Goal: Register for event/course

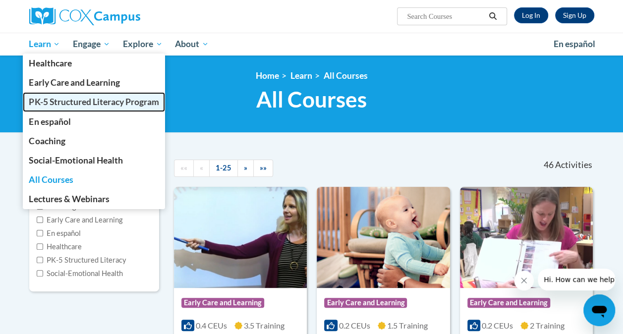
click at [59, 105] on span "PK-5 Structured Literacy Program" at bounding box center [94, 102] width 130 height 10
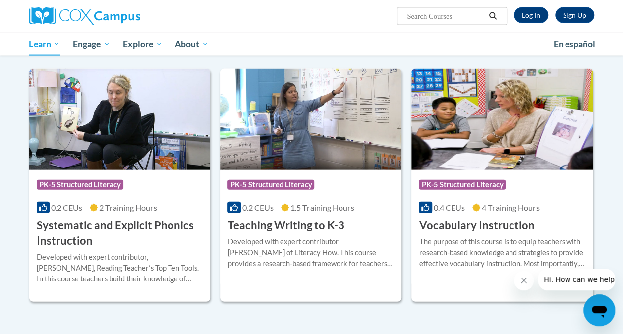
scroll to position [1091, 0]
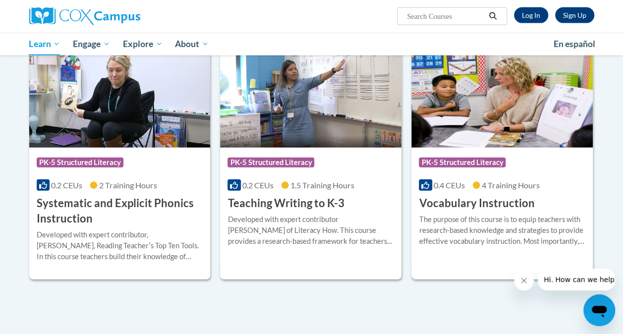
click at [493, 83] on img at bounding box center [502, 97] width 181 height 101
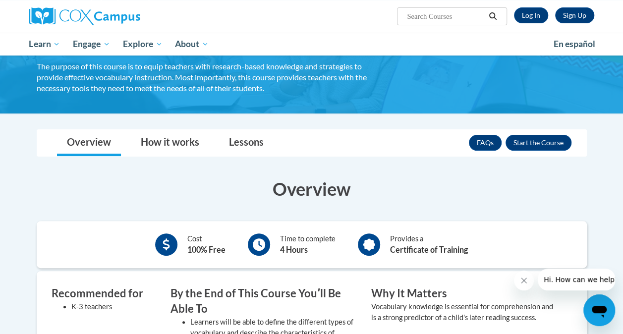
scroll to position [50, 0]
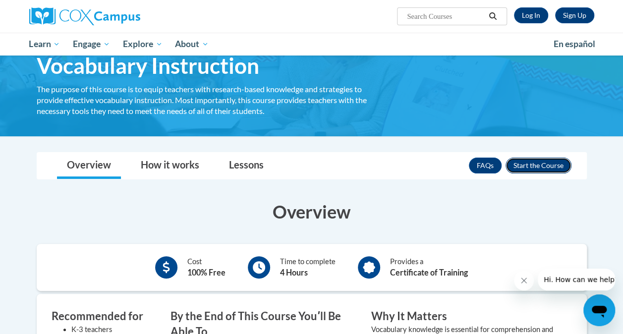
click at [527, 168] on button "Enroll" at bounding box center [539, 166] width 66 height 16
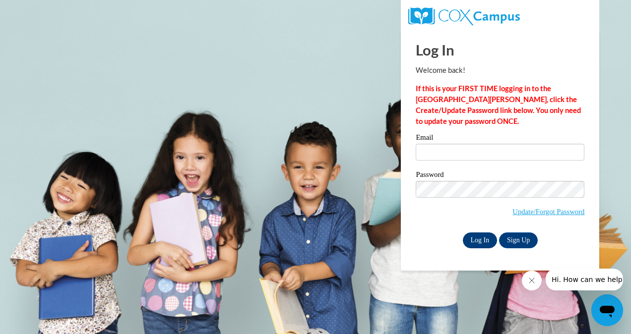
type input "poehlsk2549@my.uwstout.edu"
click at [487, 237] on input "Log In" at bounding box center [480, 241] width 35 height 16
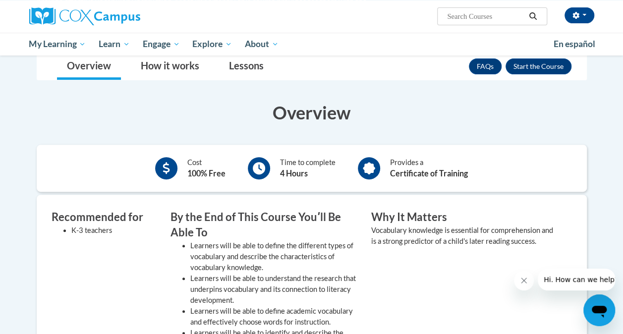
scroll to position [99, 0]
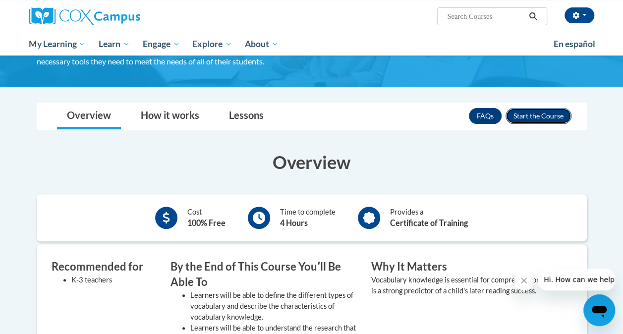
click at [565, 116] on button "Enroll" at bounding box center [539, 116] width 66 height 16
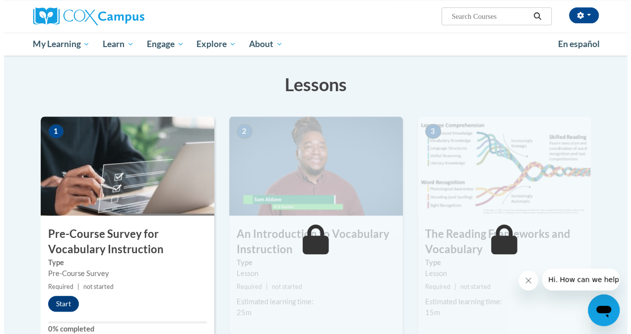
scroll to position [149, 0]
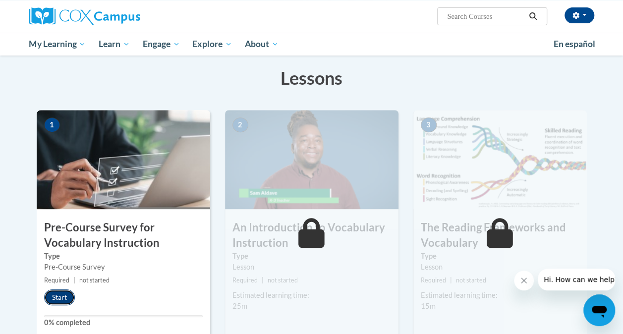
click at [59, 298] on button "Start" at bounding box center [59, 298] width 31 height 16
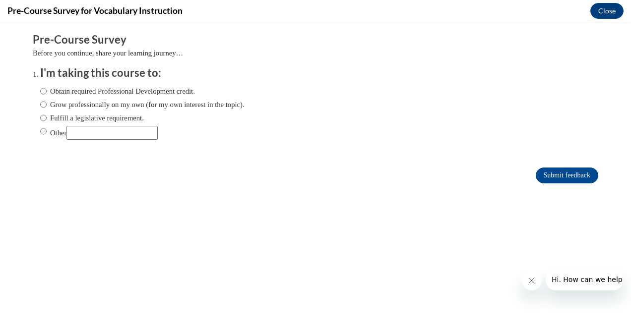
scroll to position [0, 0]
click at [46, 90] on label "Obtain required Professional Development credit." at bounding box center [117, 91] width 155 height 11
click at [46, 90] on input "Obtain required Professional Development credit." at bounding box center [43, 91] width 6 height 11
radio input "true"
click at [40, 129] on input "Other" at bounding box center [43, 131] width 6 height 11
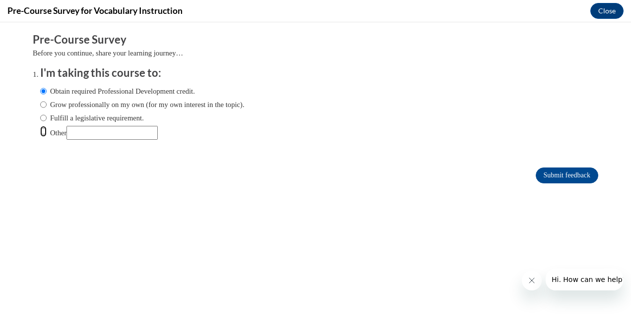
radio input "true"
click at [109, 133] on input "Other" at bounding box center [111, 133] width 91 height 14
type input "College class requirement"
click at [543, 180] on input "Submit feedback" at bounding box center [566, 176] width 62 height 16
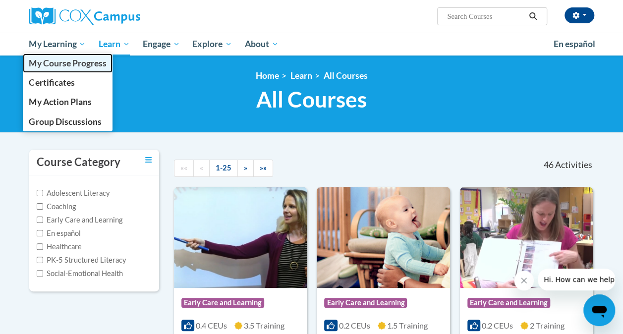
click at [58, 70] on link "My Course Progress" at bounding box center [68, 63] width 90 height 19
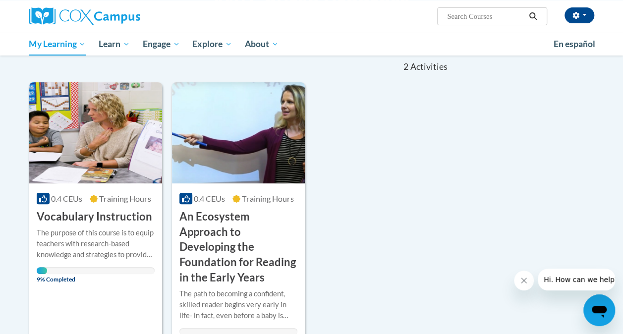
scroll to position [99, 0]
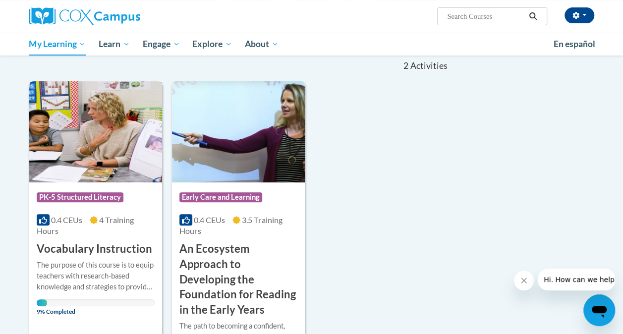
click at [100, 144] on img at bounding box center [95, 131] width 133 height 101
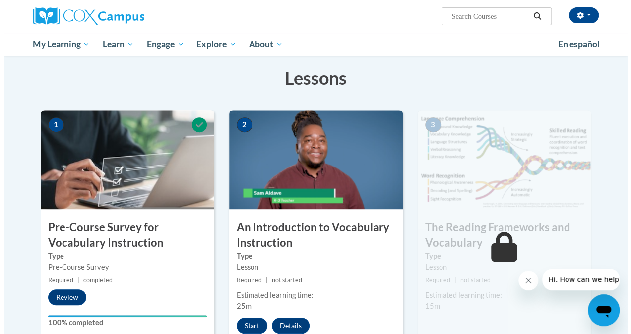
scroll to position [198, 0]
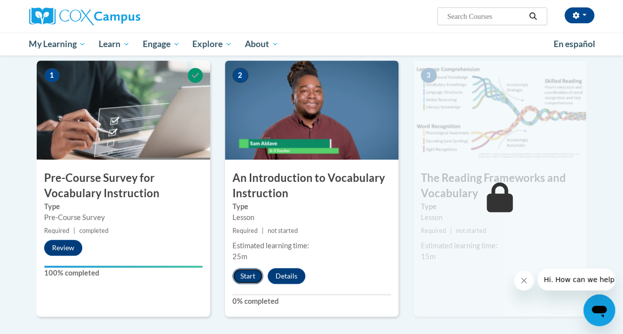
click at [254, 277] on button "Start" at bounding box center [248, 276] width 31 height 16
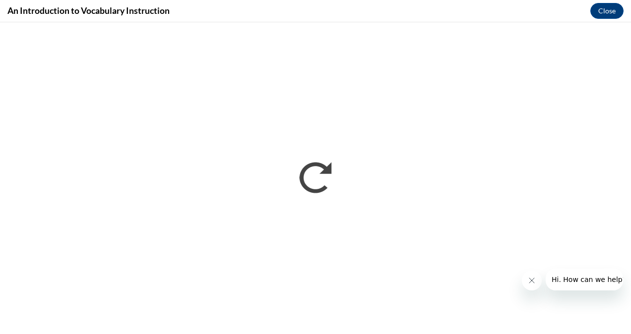
scroll to position [0, 0]
click at [528, 283] on icon "Close message from company" at bounding box center [531, 281] width 8 height 8
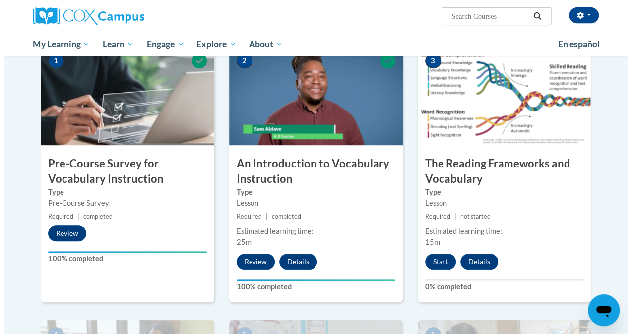
scroll to position [216, 0]
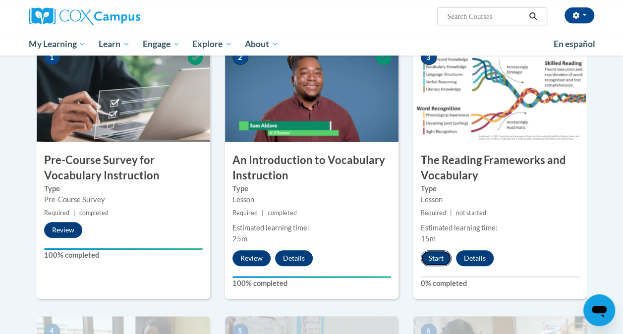
click at [431, 256] on button "Start" at bounding box center [436, 258] width 31 height 16
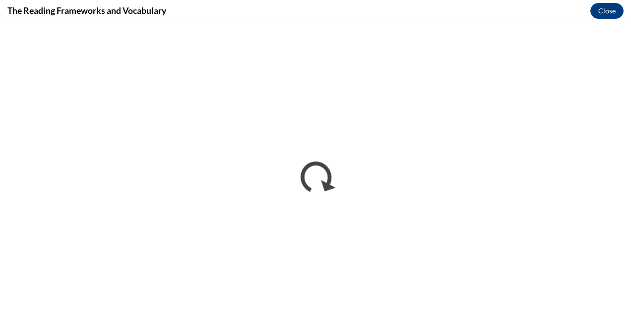
scroll to position [0, 0]
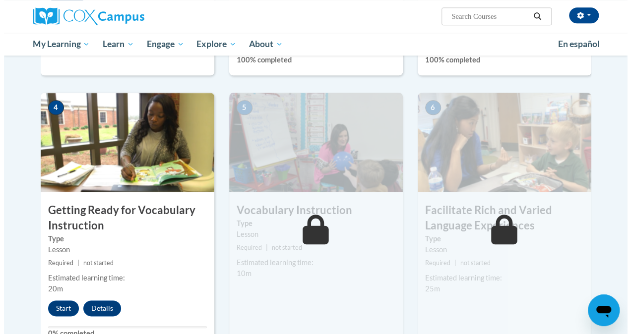
scroll to position [441, 0]
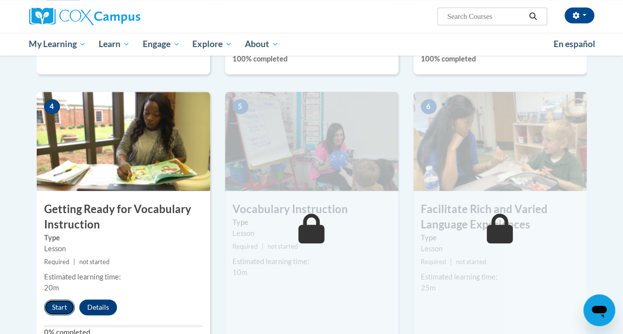
click at [60, 308] on button "Start" at bounding box center [59, 307] width 31 height 16
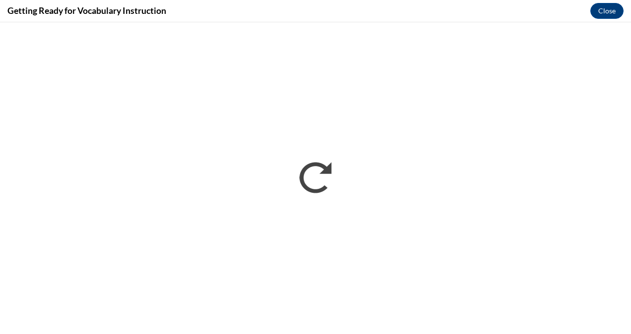
scroll to position [0, 0]
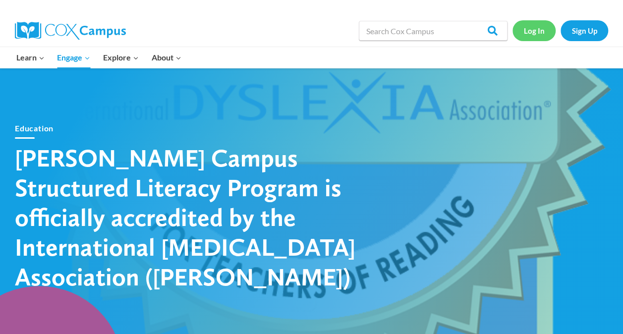
click at [520, 22] on link "Log In" at bounding box center [534, 30] width 43 height 20
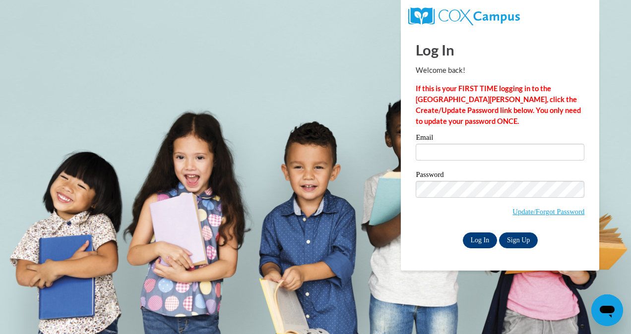
type input "poehlsk2549@my.uwstout.edu"
click at [474, 237] on input "Log In" at bounding box center [480, 241] width 35 height 16
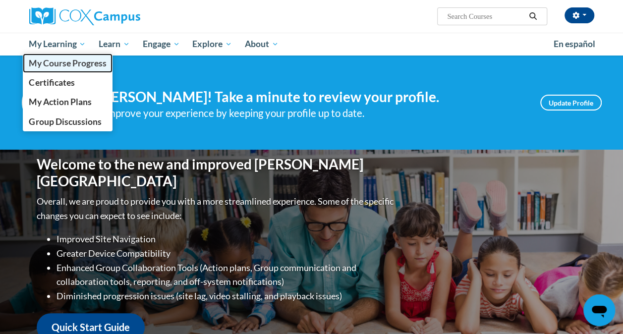
click at [59, 63] on span "My Course Progress" at bounding box center [67, 63] width 77 height 10
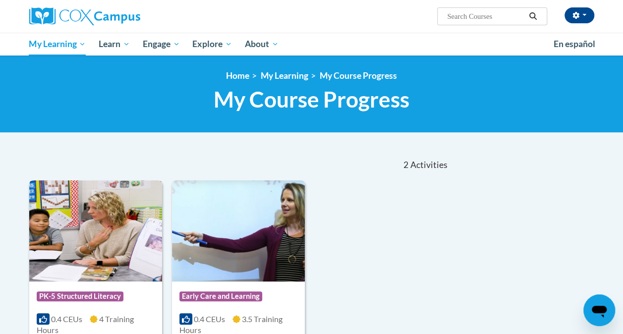
click at [92, 230] on img at bounding box center [95, 230] width 133 height 101
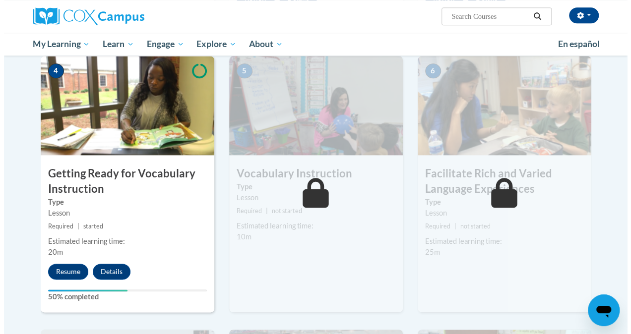
scroll to position [477, 0]
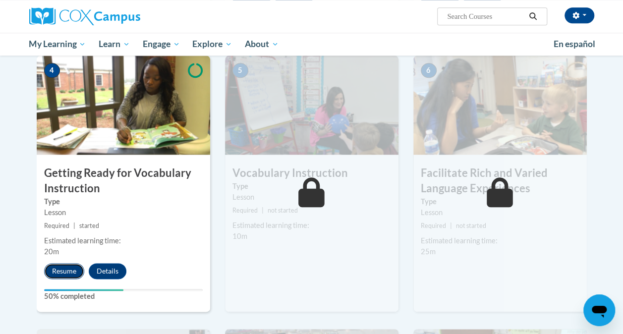
click at [54, 269] on button "Resume" at bounding box center [64, 271] width 40 height 16
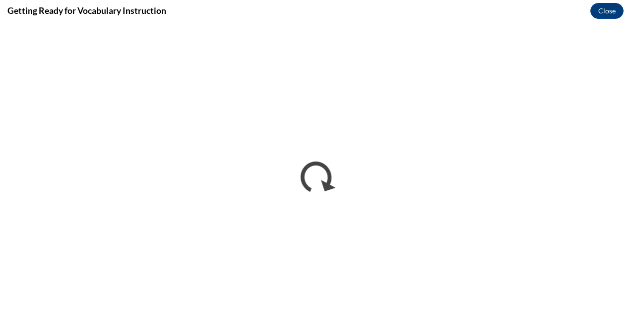
scroll to position [0, 0]
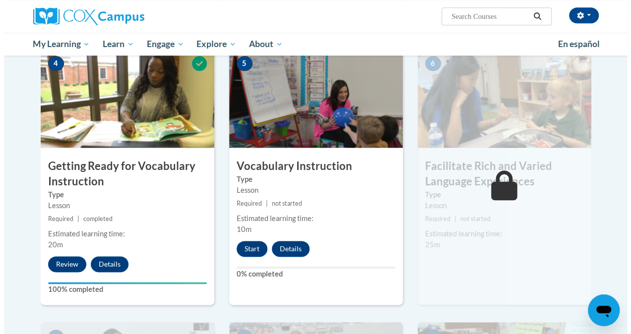
scroll to position [487, 0]
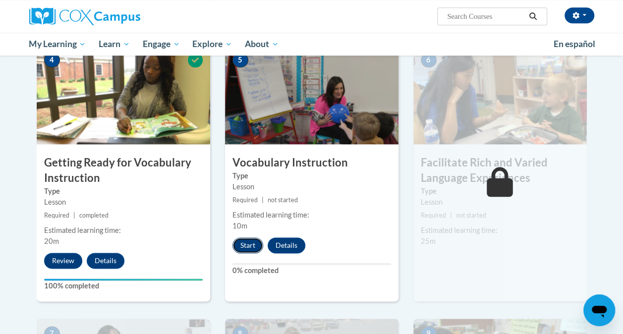
click at [246, 241] on button "Start" at bounding box center [248, 245] width 31 height 16
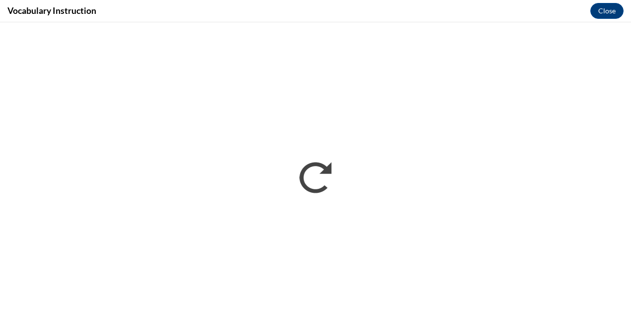
scroll to position [0, 0]
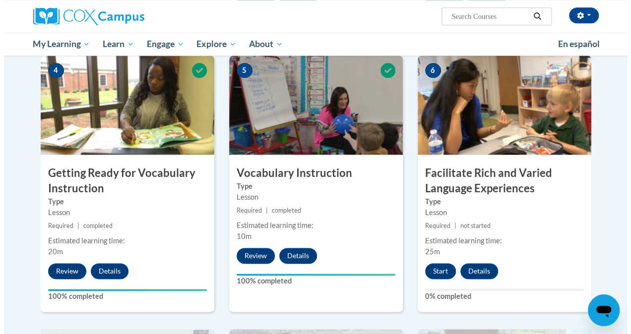
scroll to position [475, 0]
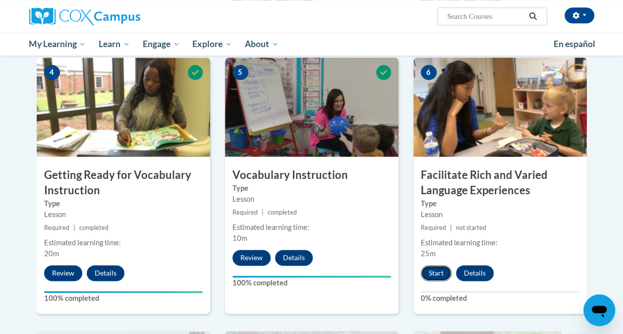
click at [436, 276] on button "Start" at bounding box center [436, 273] width 31 height 16
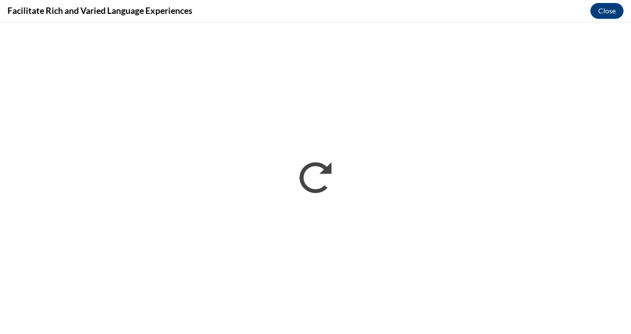
scroll to position [0, 0]
